Goal: Entertainment & Leisure: Consume media (video, audio)

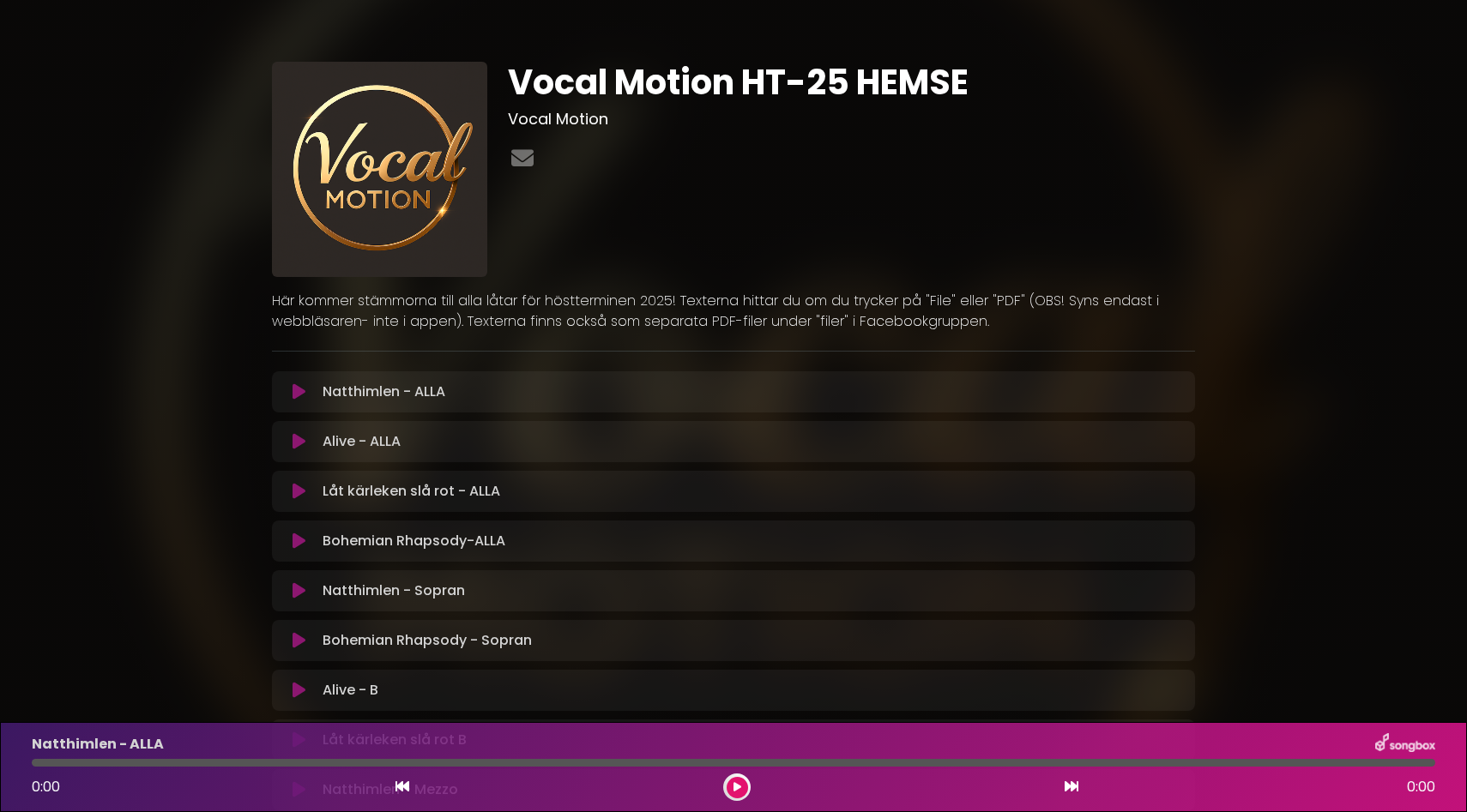
click at [298, 391] on icon at bounding box center [299, 392] width 13 height 17
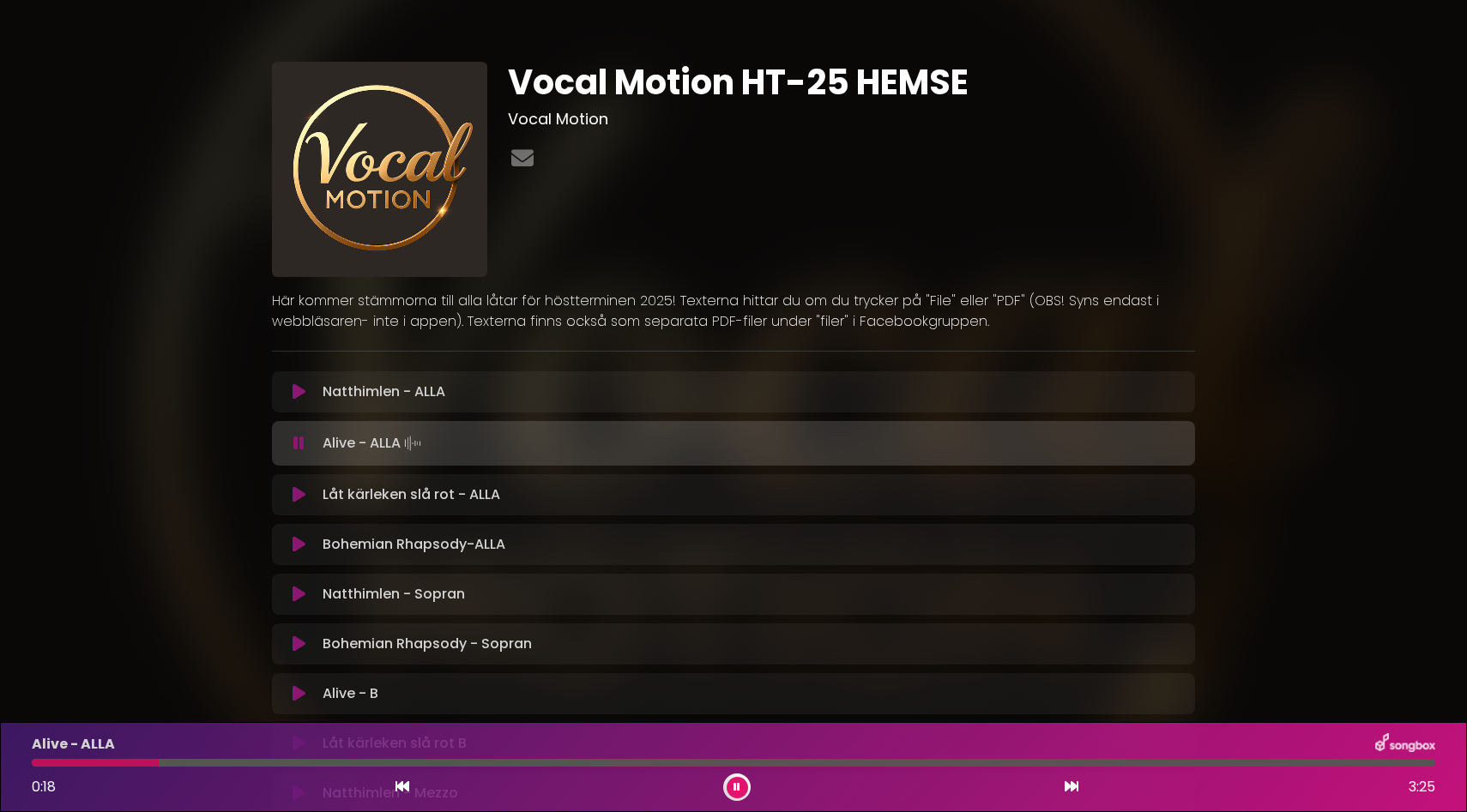
click at [320, 447] on div "Alive - ALLA Loading Track..." at bounding box center [750, 443] width 869 height 24
click at [300, 441] on icon at bounding box center [299, 443] width 11 height 17
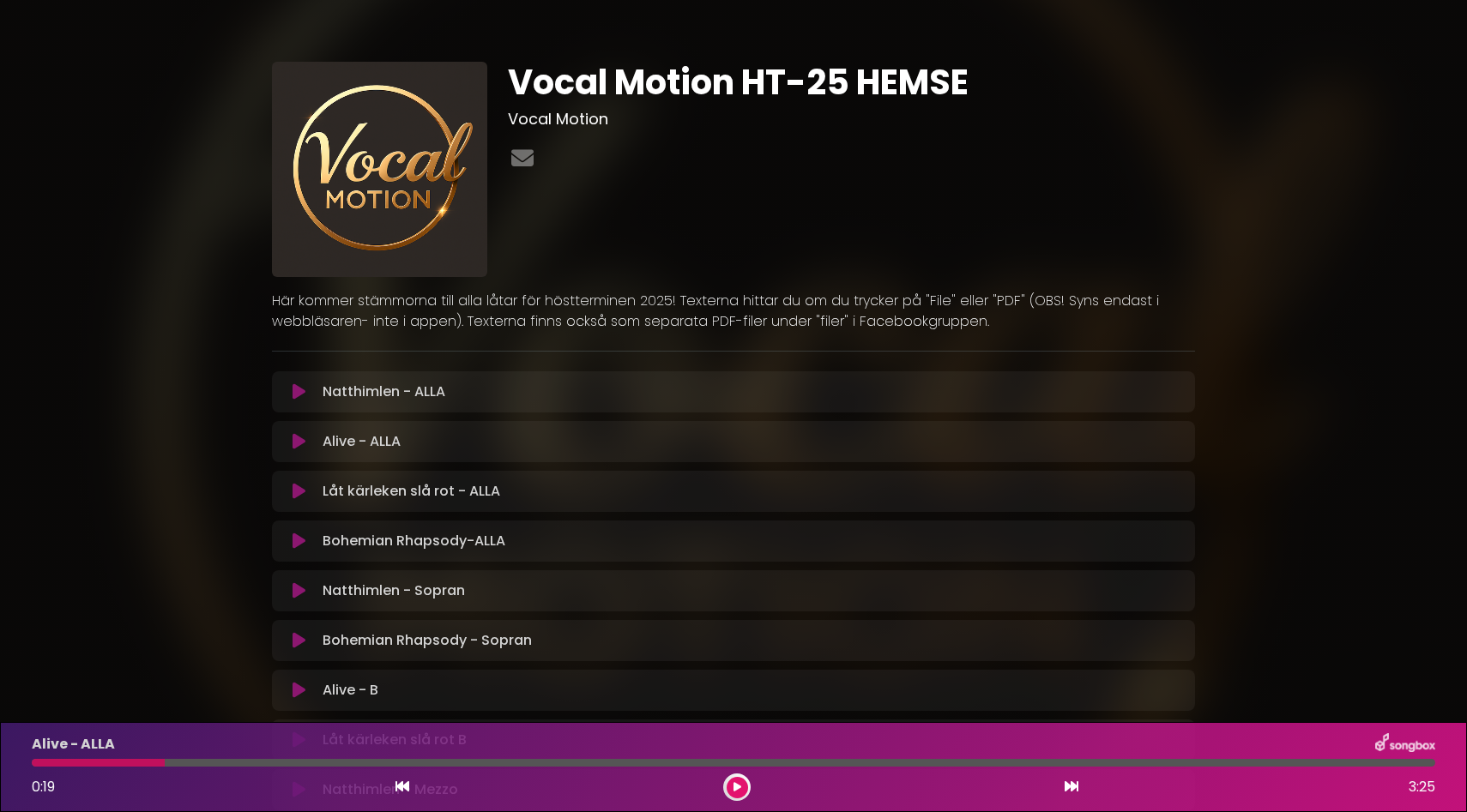
click at [328, 424] on div "Alive - ALLA Loading Track... Your Feedback" at bounding box center [734, 441] width 923 height 41
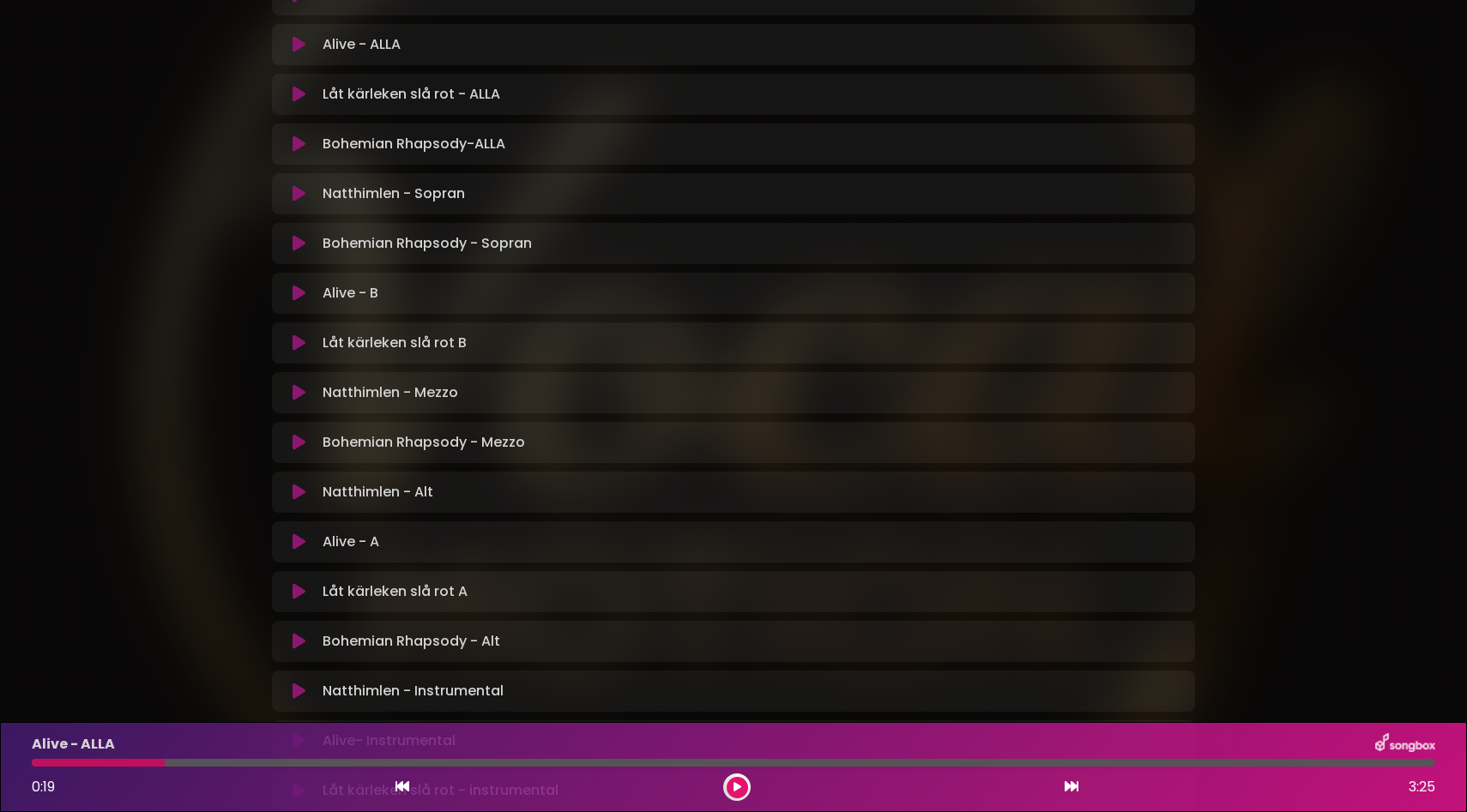
scroll to position [399, 0]
click at [301, 489] on icon at bounding box center [299, 490] width 13 height 17
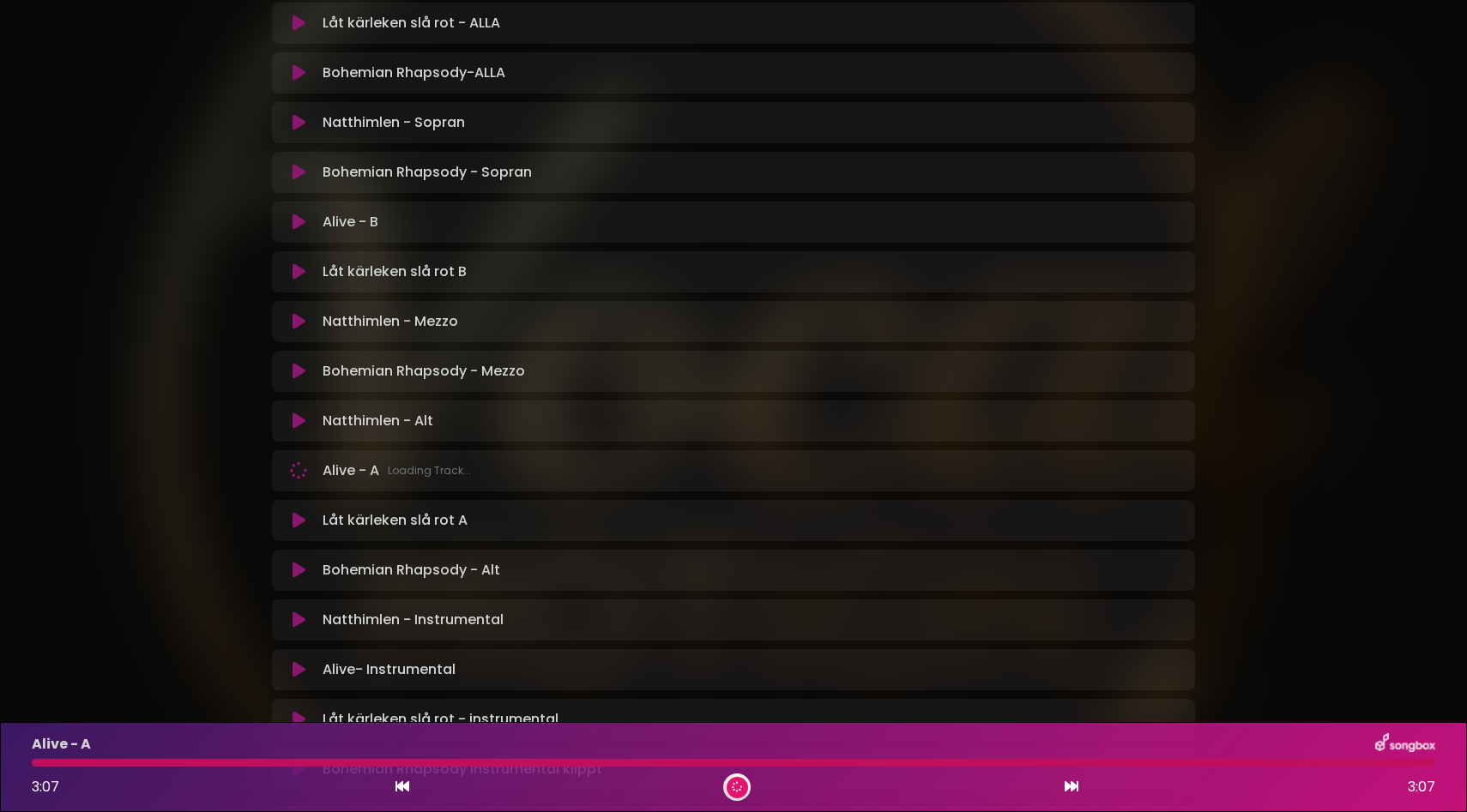
scroll to position [469, 0]
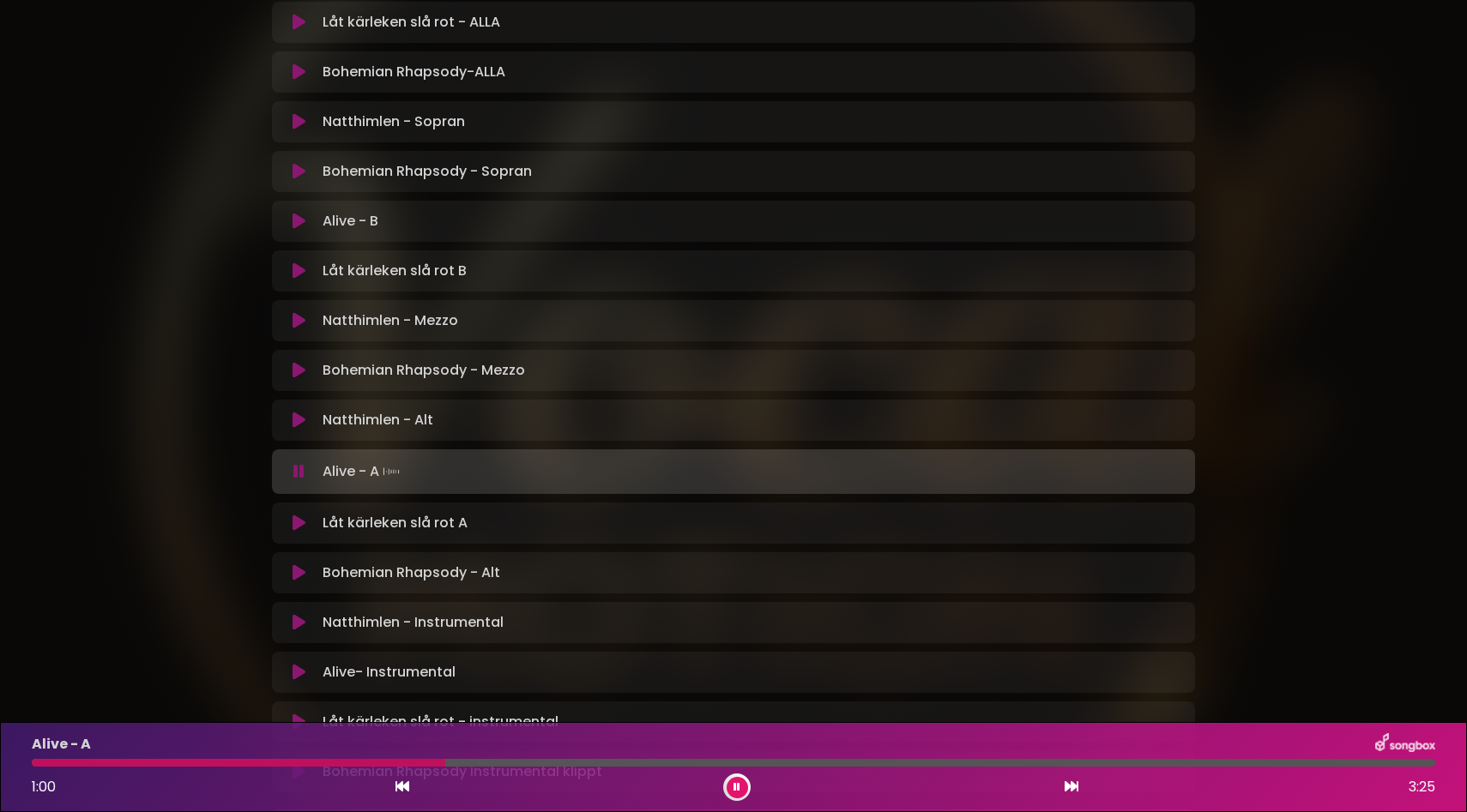
drag, startPoint x: 322, startPoint y: 760, endPoint x: 480, endPoint y: 762, distance: 158.0
click at [481, 761] on div at bounding box center [734, 763] width 1403 height 7
drag, startPoint x: 729, startPoint y: 764, endPoint x: 870, endPoint y: 762, distance: 141.0
click at [870, 762] on div at bounding box center [734, 763] width 1403 height 7
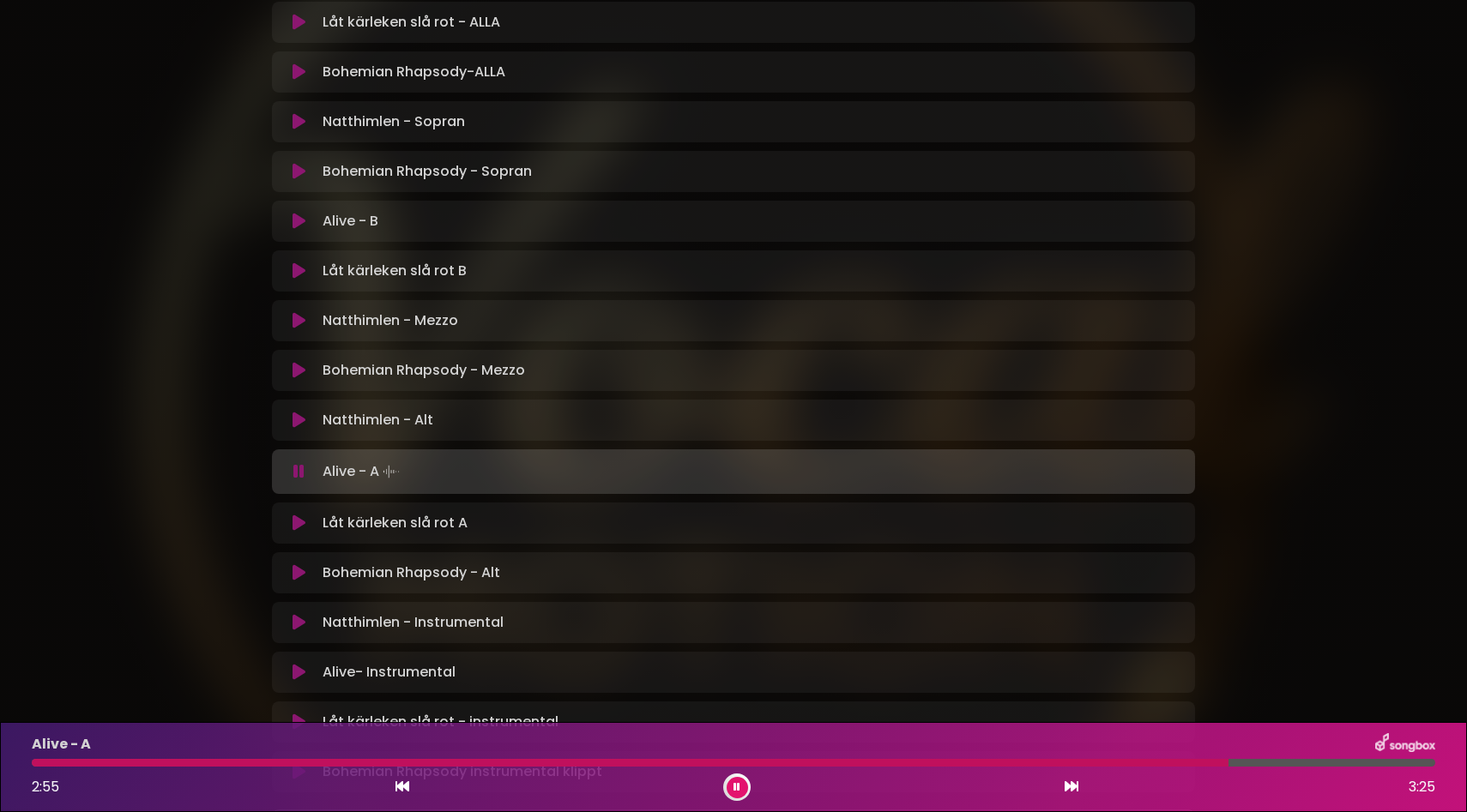
click at [737, 788] on icon at bounding box center [736, 787] width 9 height 12
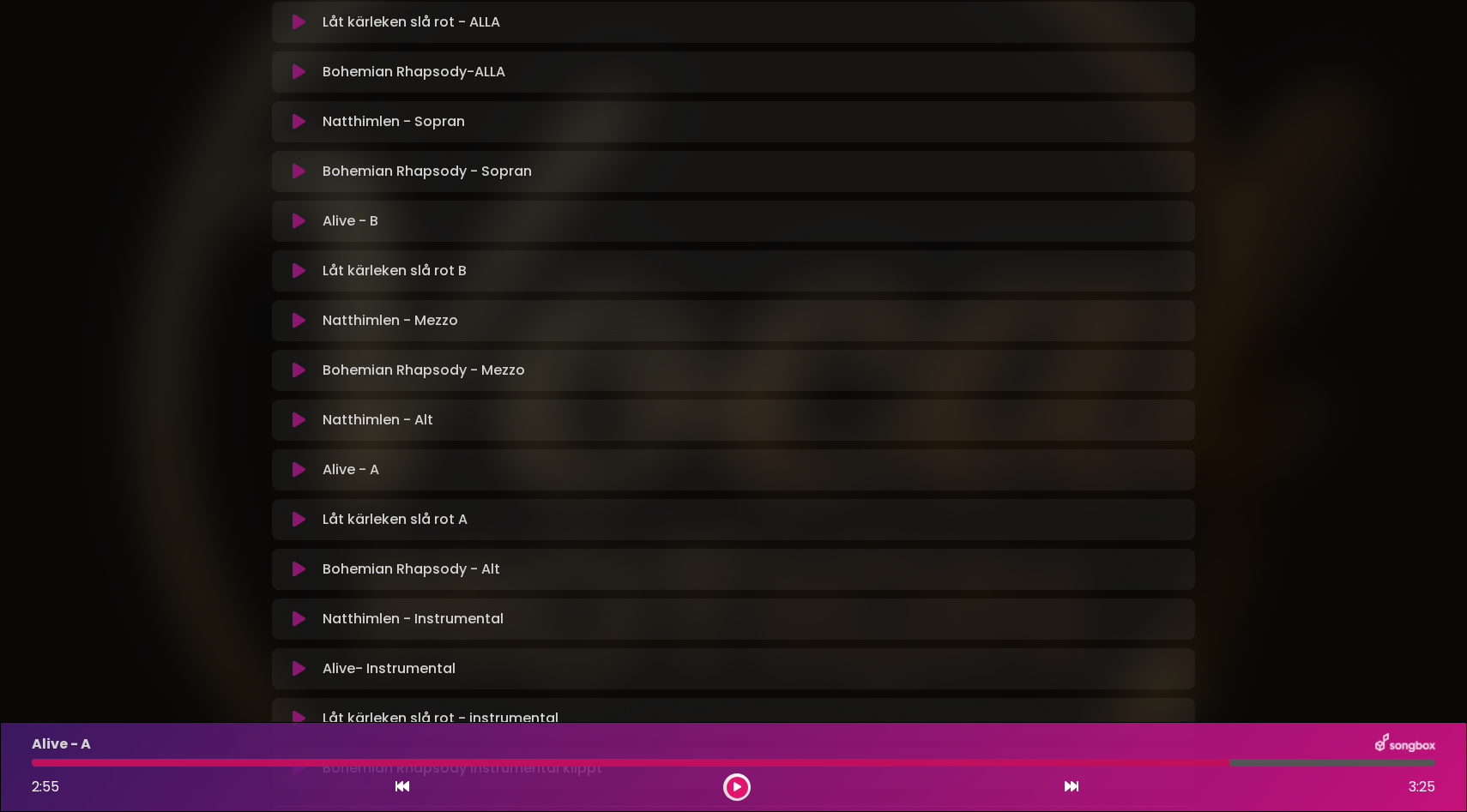
click at [448, 571] on p "Bohemian Rhapsody - Alt Loading Track..." at bounding box center [411, 569] width 177 height 21
click at [300, 569] on icon at bounding box center [299, 569] width 13 height 17
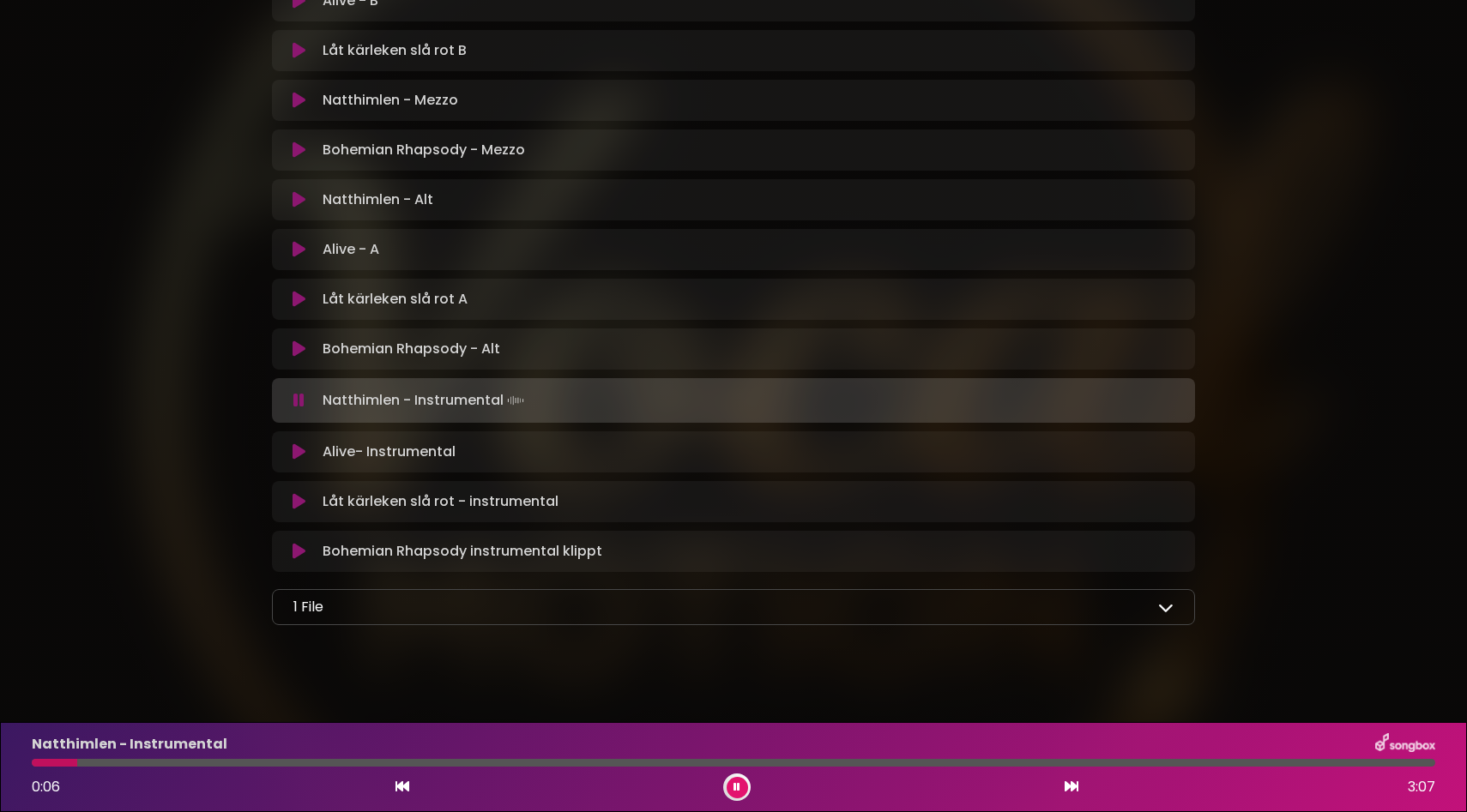
scroll to position [696, 0]
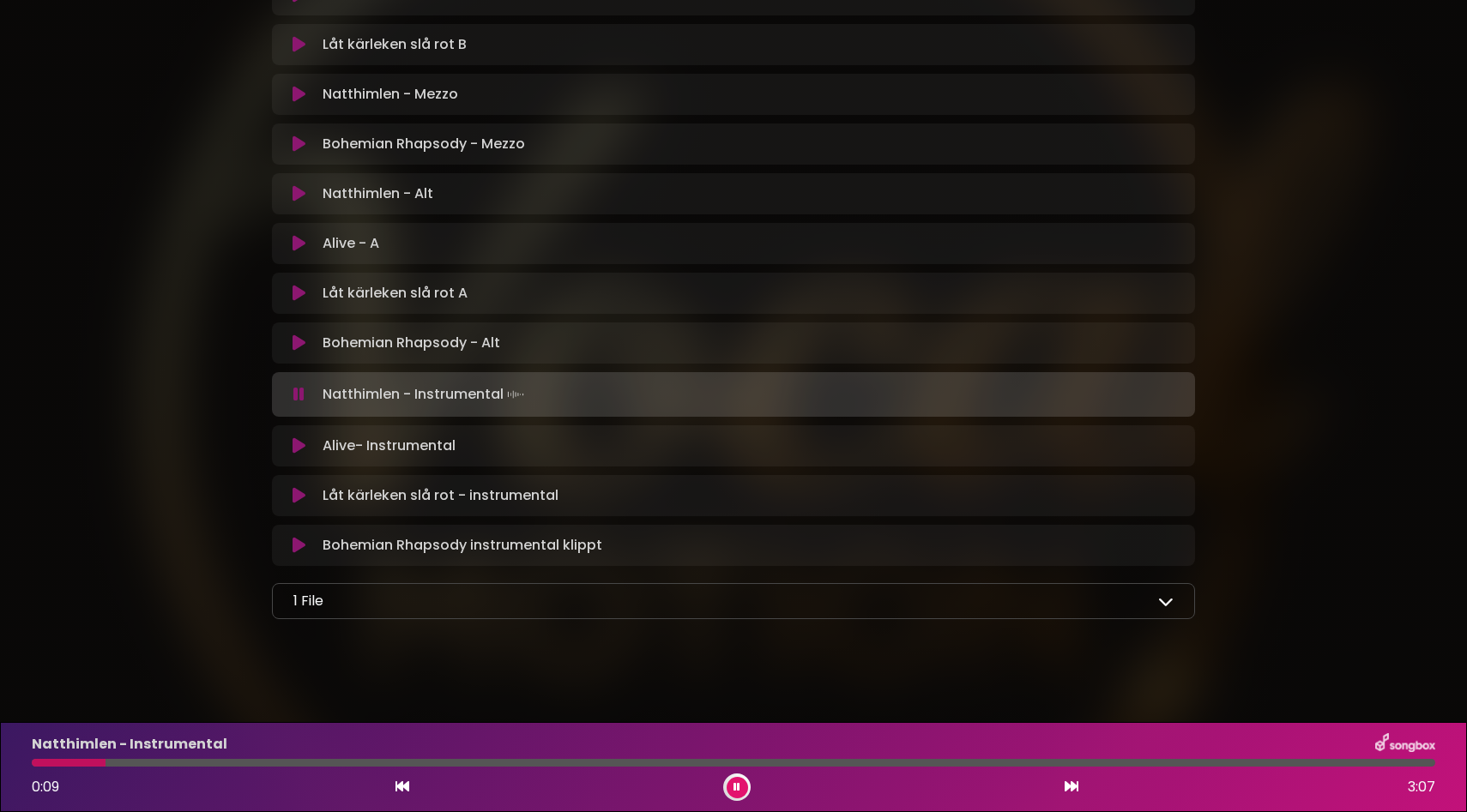
click at [1163, 603] on icon at bounding box center [1166, 601] width 16 height 16
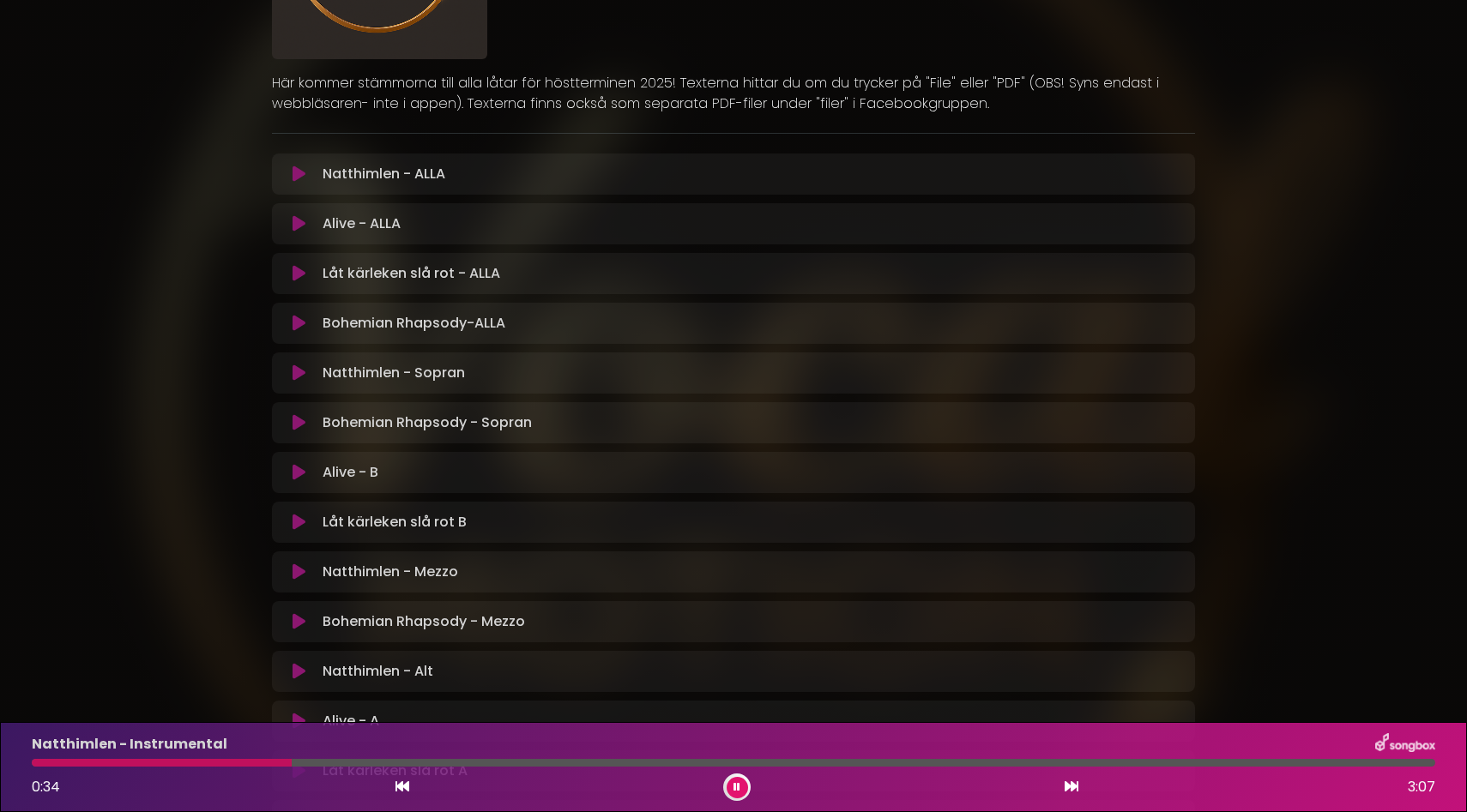
scroll to position [0, 0]
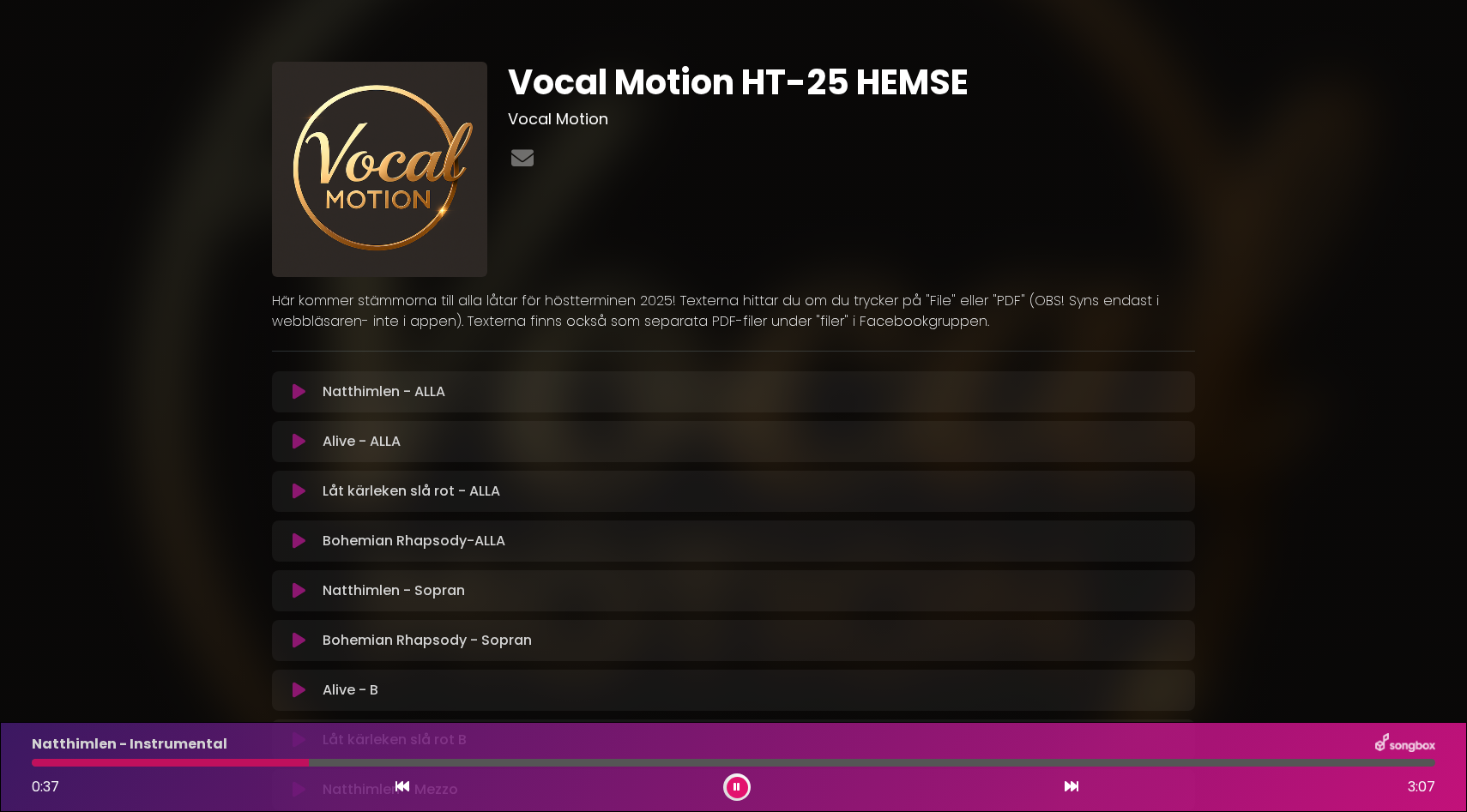
click at [735, 787] on icon at bounding box center [737, 787] width 7 height 10
